Goal: Information Seeking & Learning: Learn about a topic

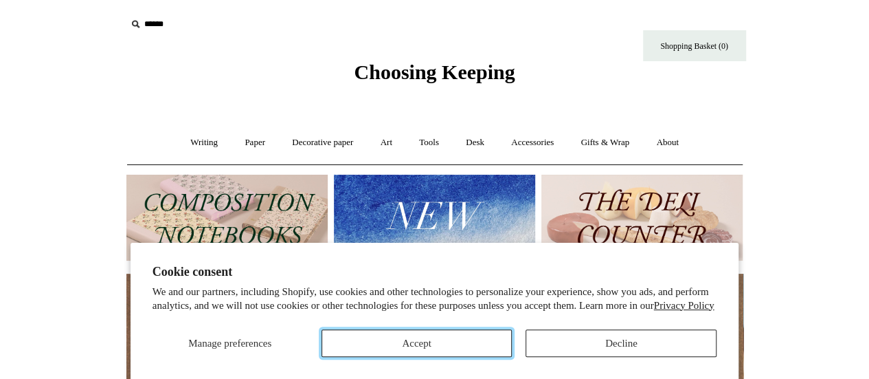
click at [412, 347] on button "Accept" at bounding box center [417, 342] width 191 height 27
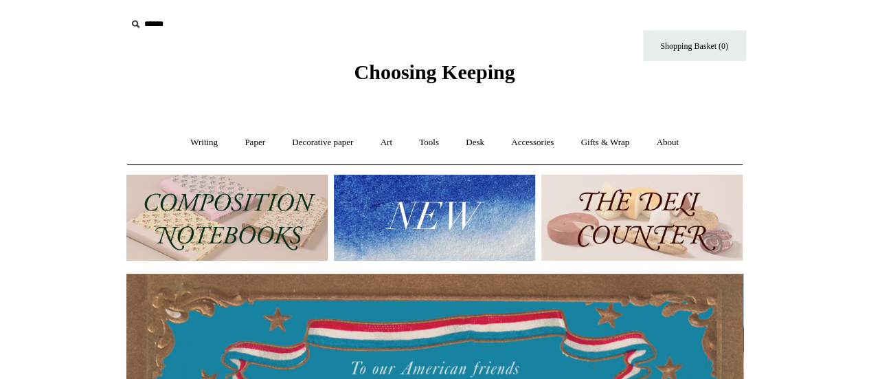
click at [200, 229] on img at bounding box center [226, 218] width 201 height 86
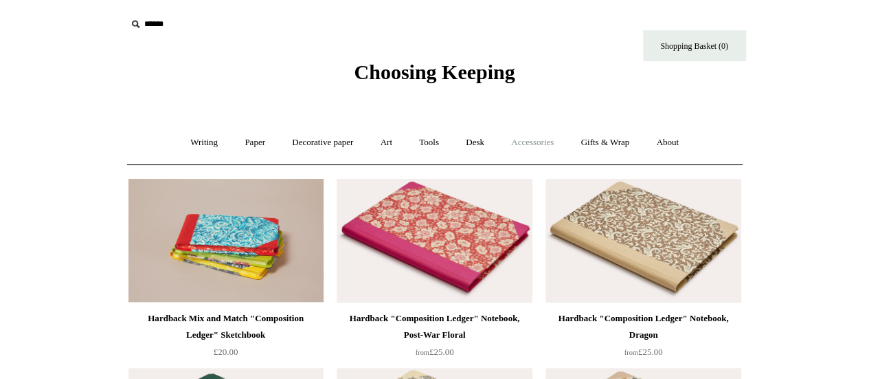
click at [536, 145] on link "Accessories +" at bounding box center [532, 142] width 67 height 36
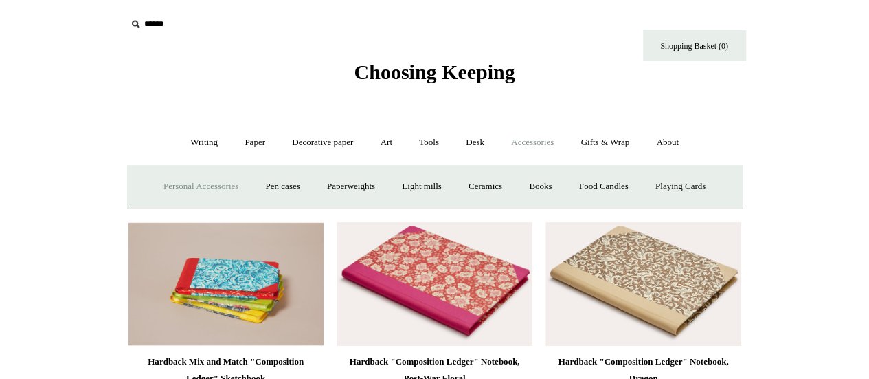
click at [210, 189] on link "Personal Accessories +" at bounding box center [201, 186] width 100 height 36
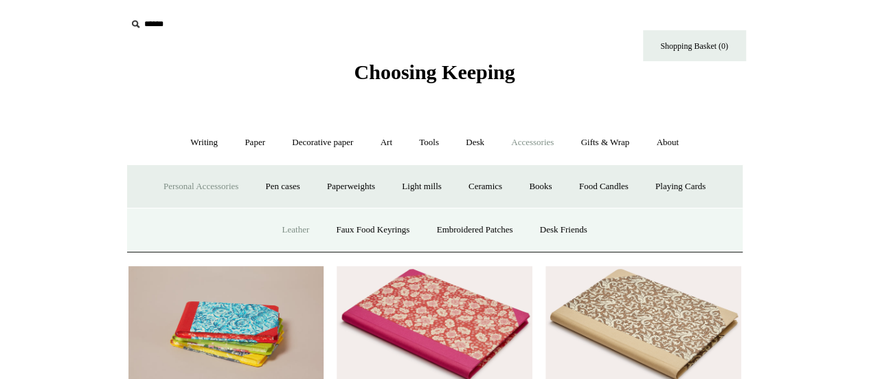
click at [291, 232] on link "Leather" at bounding box center [295, 230] width 52 height 36
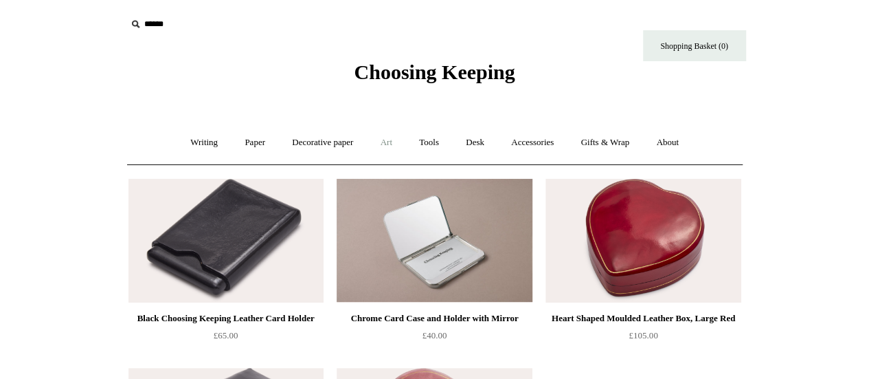
click at [389, 146] on link "Art +" at bounding box center [386, 142] width 36 height 36
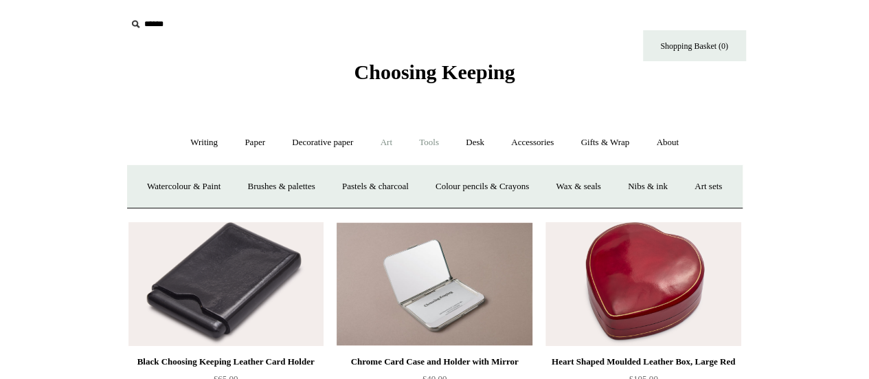
click at [443, 139] on link "Tools +" at bounding box center [429, 142] width 45 height 36
click at [192, 144] on link "Writing +" at bounding box center [204, 142] width 52 height 36
click at [427, 188] on link "Mechanical pencils +" at bounding box center [433, 186] width 94 height 36
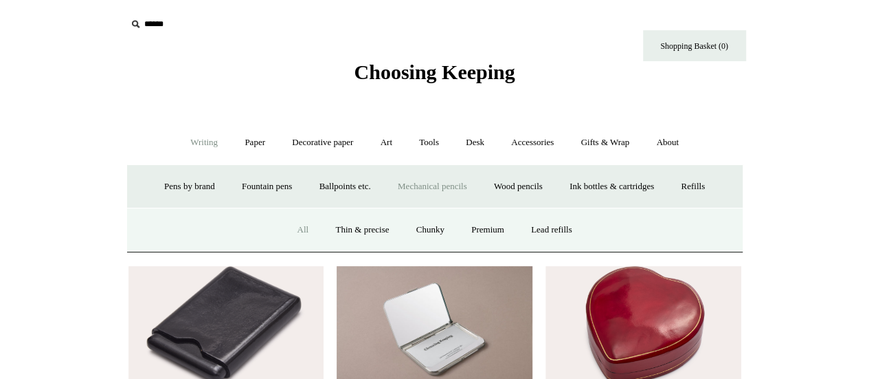
click at [295, 231] on link "All" at bounding box center [302, 230] width 36 height 36
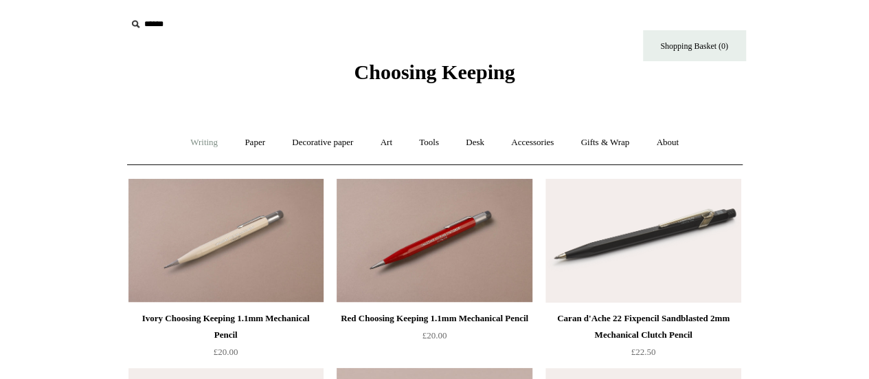
click at [192, 137] on link "Writing +" at bounding box center [204, 142] width 52 height 36
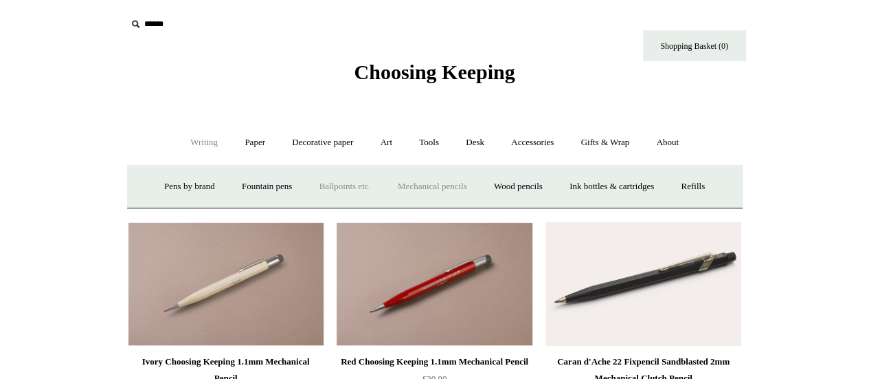
click at [335, 188] on link "Ballpoints etc. +" at bounding box center [345, 186] width 76 height 36
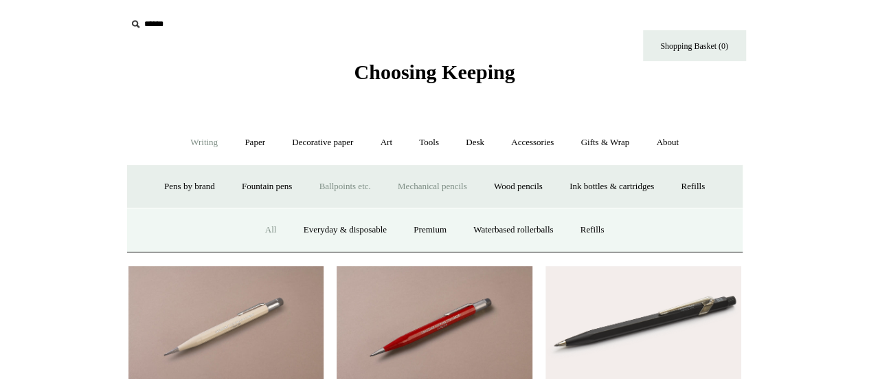
click at [262, 230] on link "All" at bounding box center [271, 230] width 36 height 36
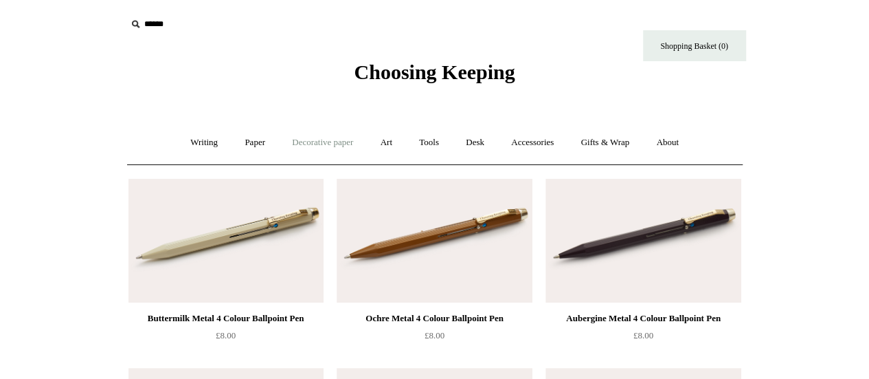
click at [313, 138] on link "Decorative paper +" at bounding box center [323, 142] width 86 height 36
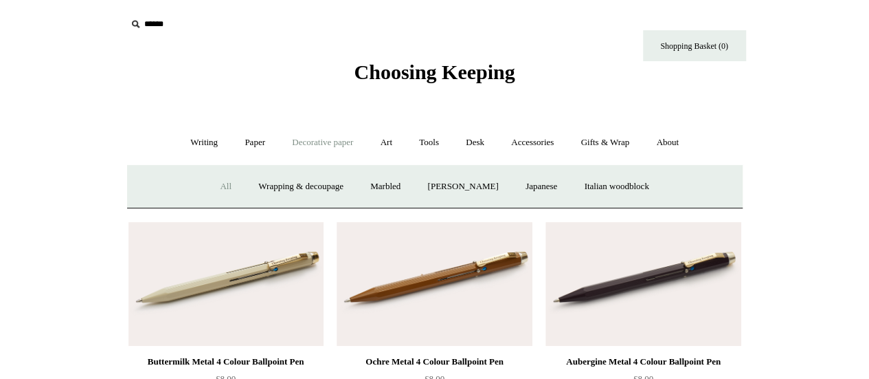
click at [208, 190] on link "All" at bounding box center [226, 186] width 36 height 36
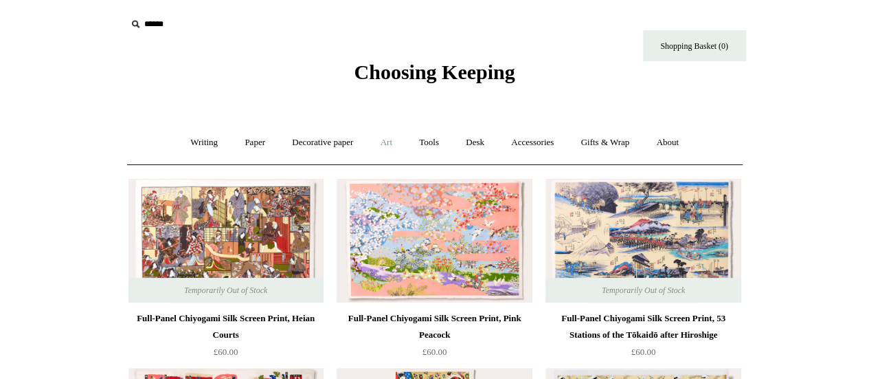
click at [381, 141] on link "Art +" at bounding box center [386, 142] width 36 height 36
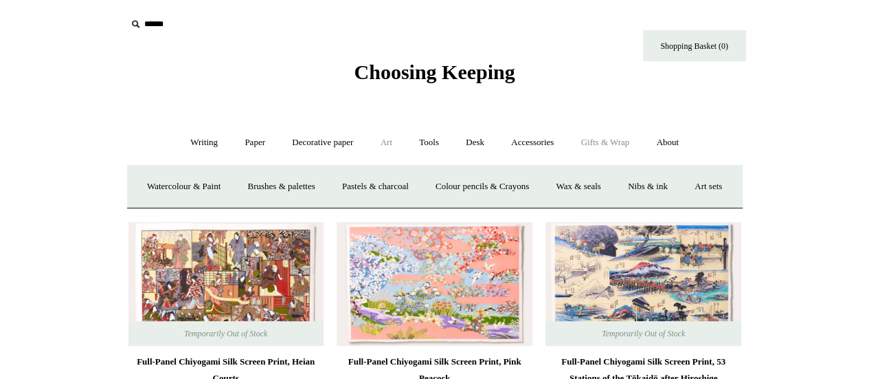
click at [627, 142] on link "Gifts & Wrap +" at bounding box center [605, 142] width 74 height 36
click at [195, 146] on link "Writing +" at bounding box center [204, 142] width 52 height 36
click at [169, 183] on link "Pens by brand +" at bounding box center [190, 186] width 76 height 36
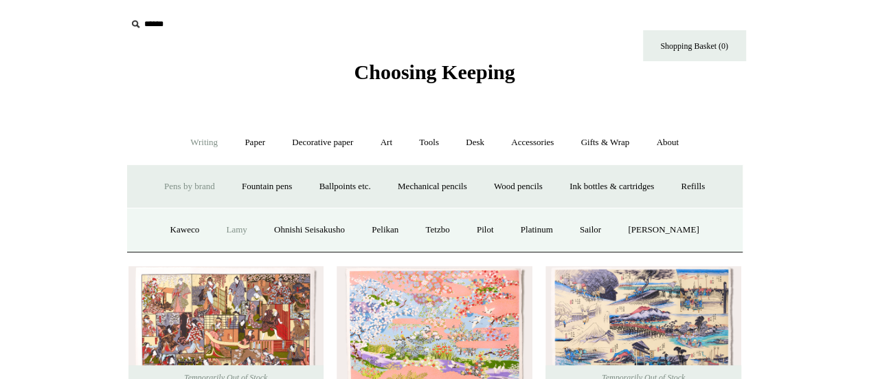
click at [237, 227] on link "Lamy" at bounding box center [236, 230] width 45 height 36
